Goal: Information Seeking & Learning: Learn about a topic

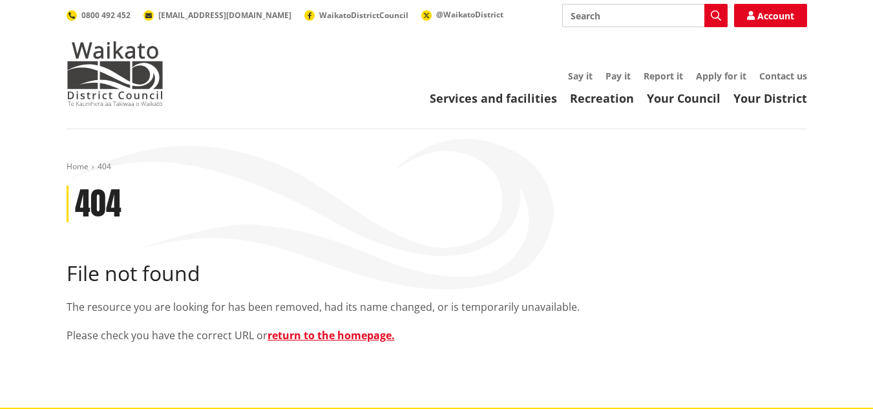
click at [580, 17] on input "Search" at bounding box center [644, 15] width 165 height 23
type input "planting funding"
click at [718, 8] on button "Search" at bounding box center [715, 15] width 23 height 23
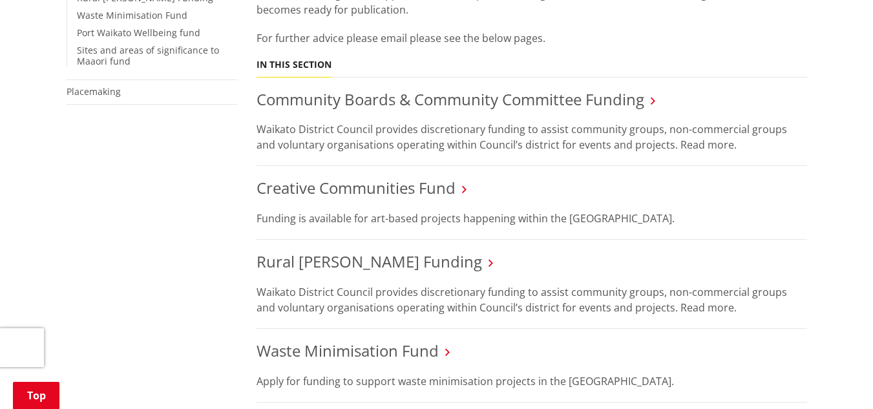
scroll to position [363, 0]
click at [335, 264] on link "Rural Ward Funding" at bounding box center [368, 260] width 225 height 21
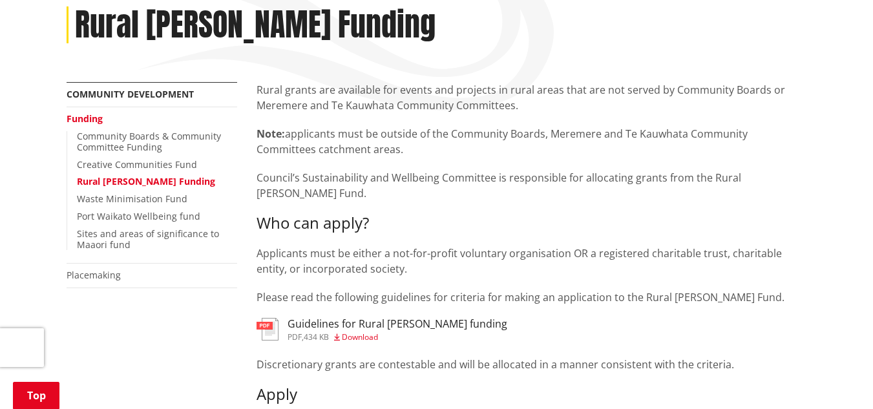
scroll to position [178, 0]
click at [311, 319] on h3 "Guidelines for Rural [PERSON_NAME] funding" at bounding box center [397, 325] width 220 height 12
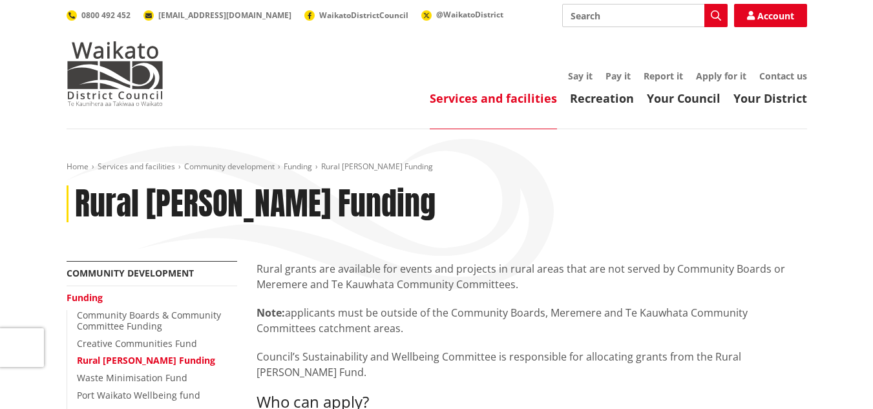
scroll to position [178, 0]
